Goal: Task Accomplishment & Management: Use online tool/utility

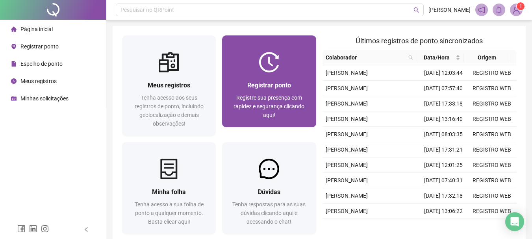
click at [282, 80] on div "Registrar ponto Registre sua presença com rapidez e segurança clicando aqui!" at bounding box center [269, 100] width 94 height 55
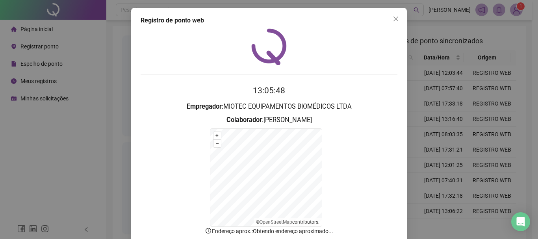
scroll to position [49, 0]
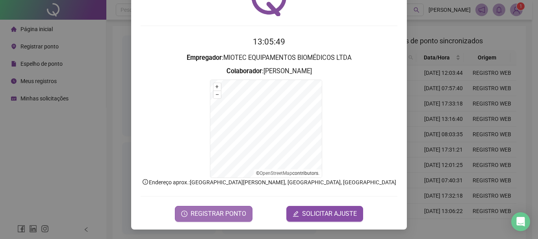
click at [231, 213] on span "REGISTRAR PONTO" at bounding box center [219, 213] width 56 height 9
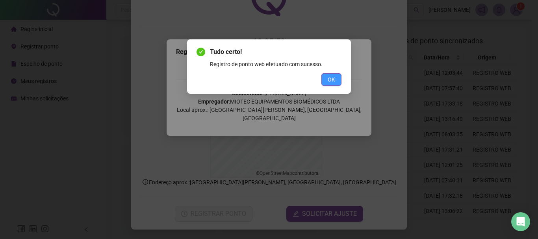
click at [334, 82] on span "OK" at bounding box center [331, 79] width 7 height 9
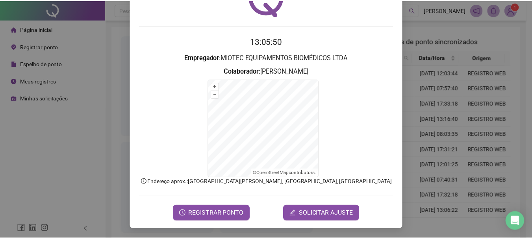
scroll to position [0, 0]
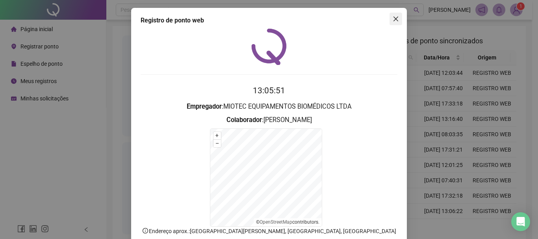
click at [393, 17] on icon "close" at bounding box center [396, 19] width 6 height 6
